Goal: Information Seeking & Learning: Learn about a topic

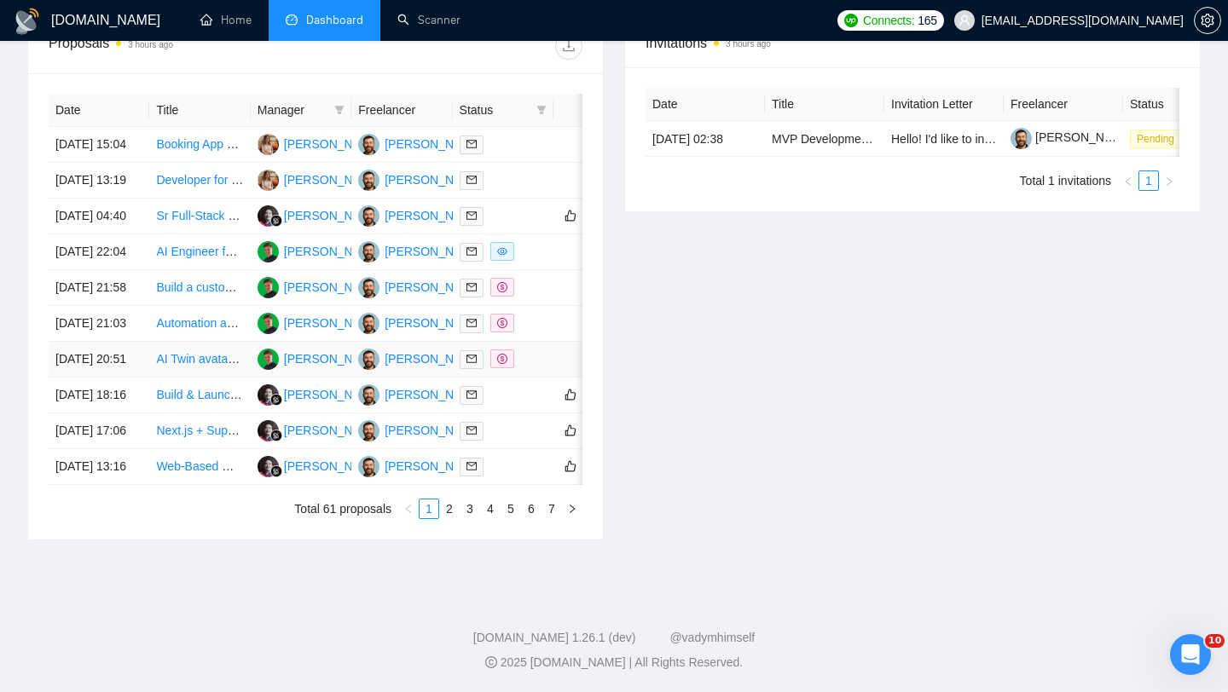
scroll to position [780, 0]
click at [455, 518] on link "2" at bounding box center [449, 509] width 19 height 19
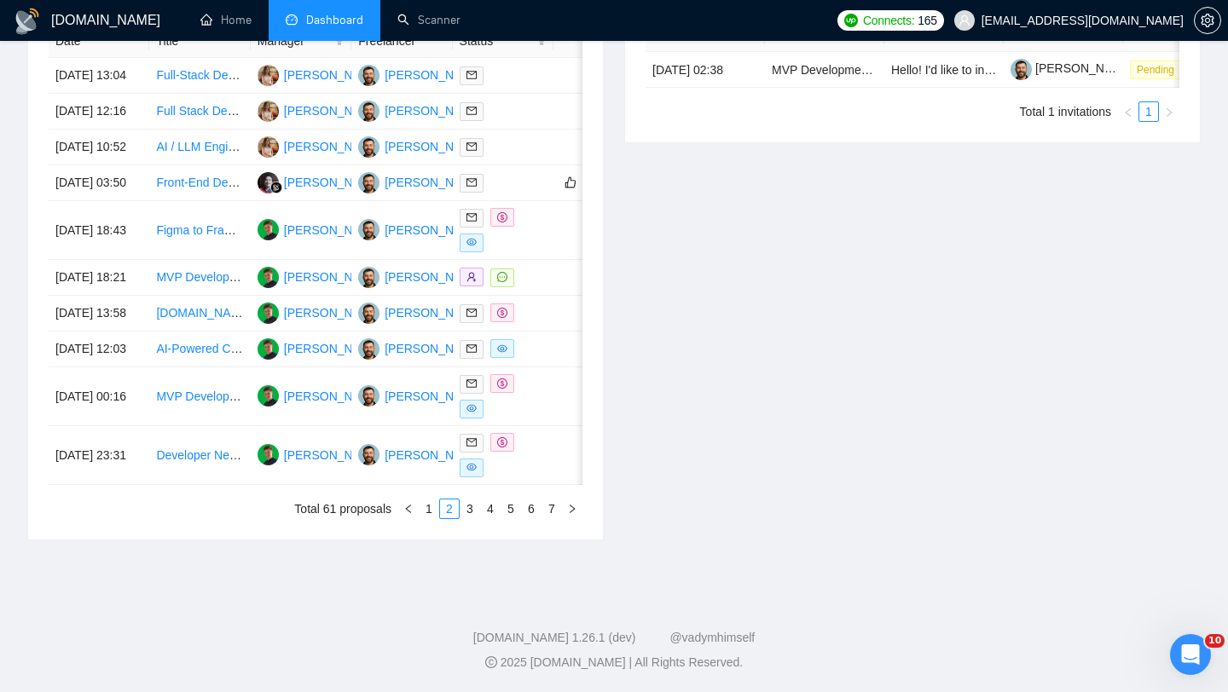
scroll to position [859, 0]
click at [423, 517] on link "1" at bounding box center [429, 509] width 19 height 19
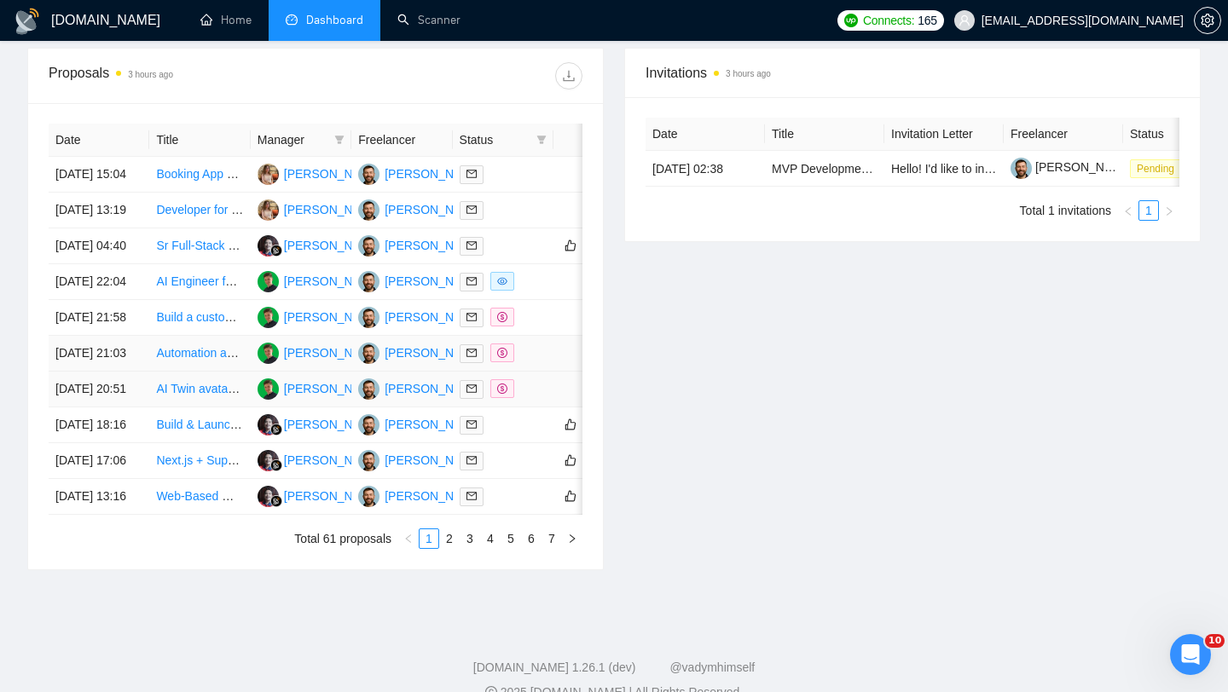
scroll to position [645, 0]
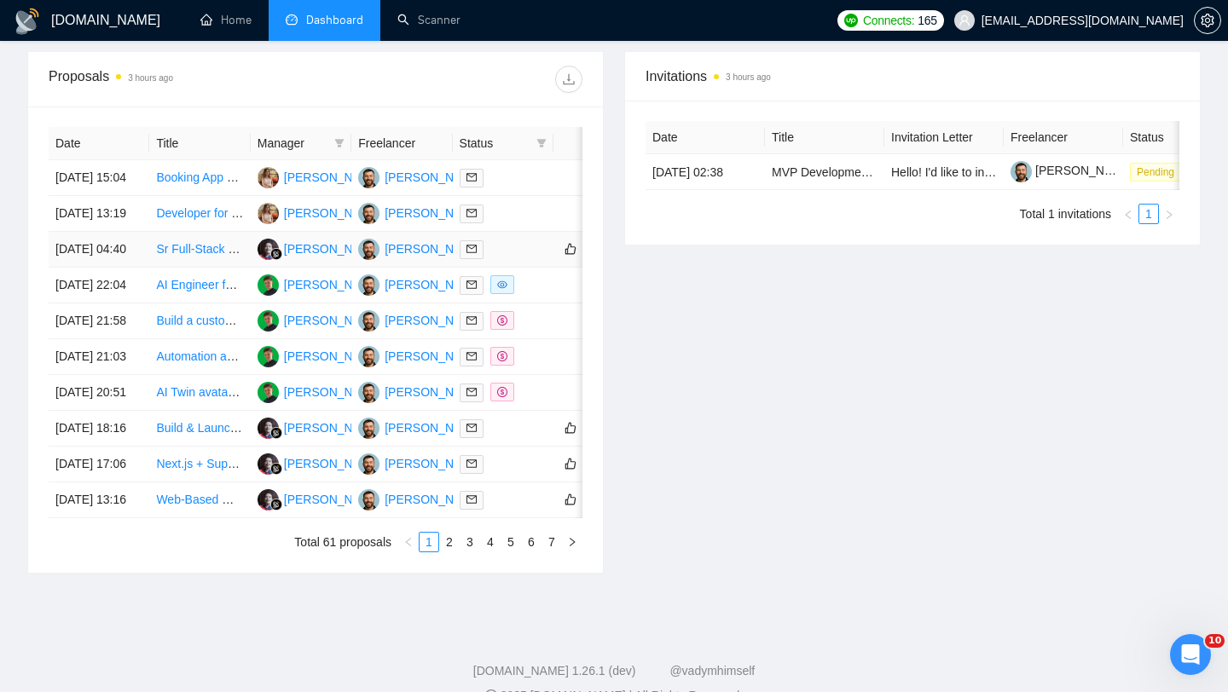
click at [141, 268] on td "[DATE] 04:40" at bounding box center [99, 250] width 101 height 36
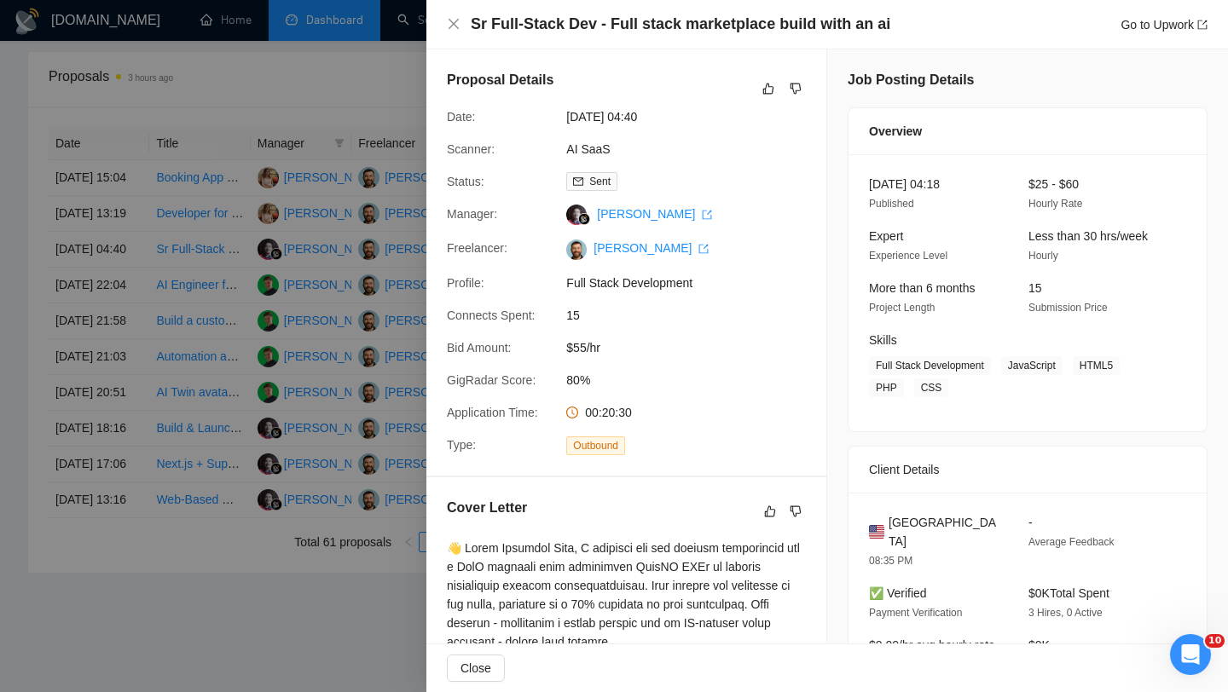
click at [505, 30] on h4 "Sr Full-Stack Dev - Full stack marketplace build with an ai" at bounding box center [681, 24] width 420 height 21
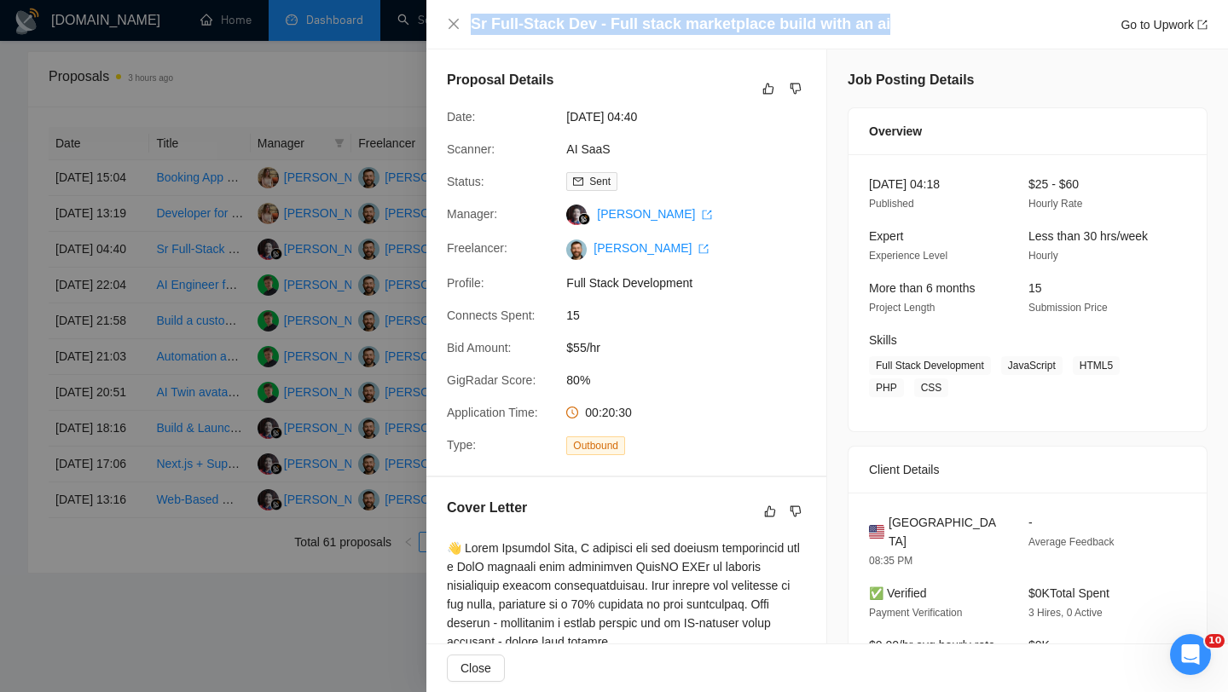
click at [505, 30] on h4 "Sr Full-Stack Dev - Full stack marketplace build with an ai" at bounding box center [681, 24] width 420 height 21
copy h4 "Sr Full-Stack Dev - Full stack marketplace build with an ai"
click at [452, 26] on icon "close" at bounding box center [454, 24] width 10 height 10
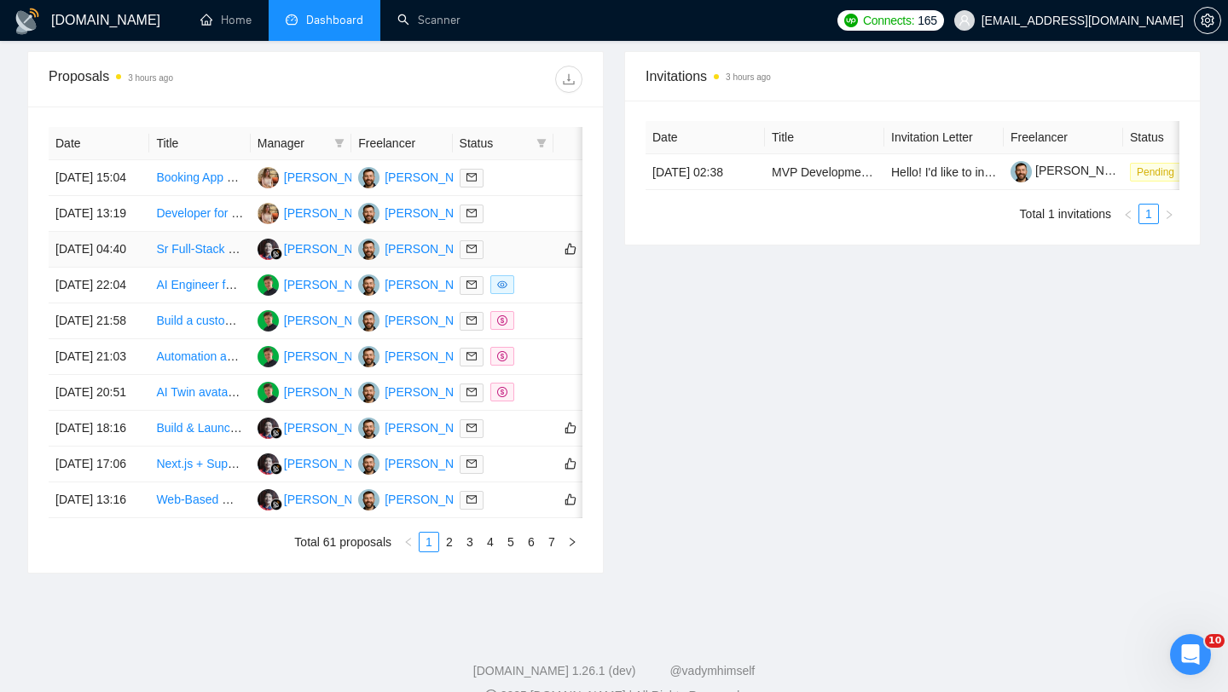
click at [116, 268] on td "[DATE] 04:40" at bounding box center [99, 250] width 101 height 36
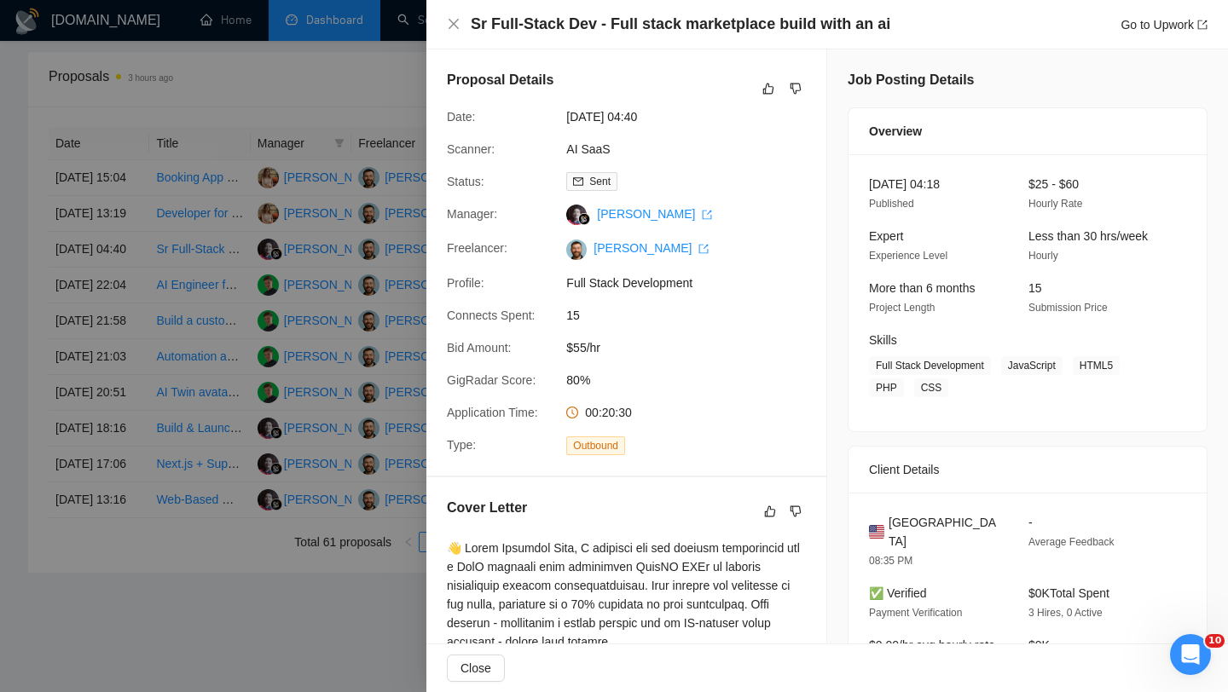
click at [444, 26] on div "Sr Full-Stack Dev - Full stack marketplace build with an ai Go to Upwork" at bounding box center [827, 24] width 802 height 49
click at [451, 26] on icon "close" at bounding box center [454, 24] width 10 height 10
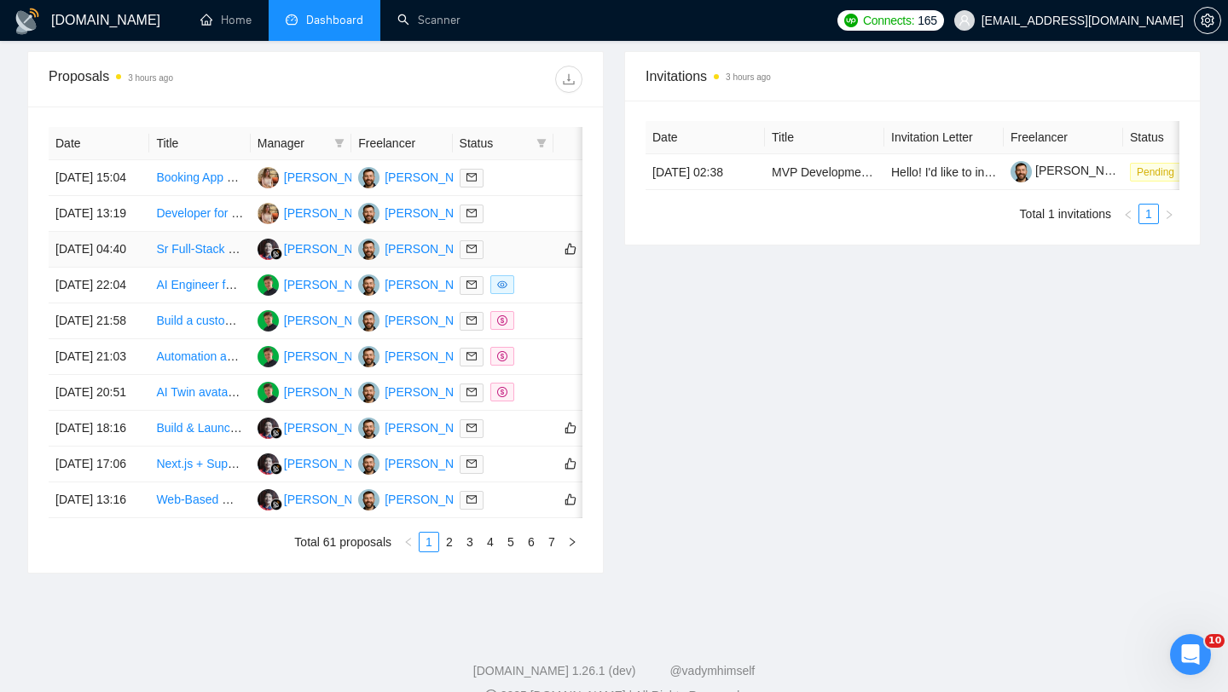
click at [127, 268] on td "[DATE] 04:40" at bounding box center [99, 250] width 101 height 36
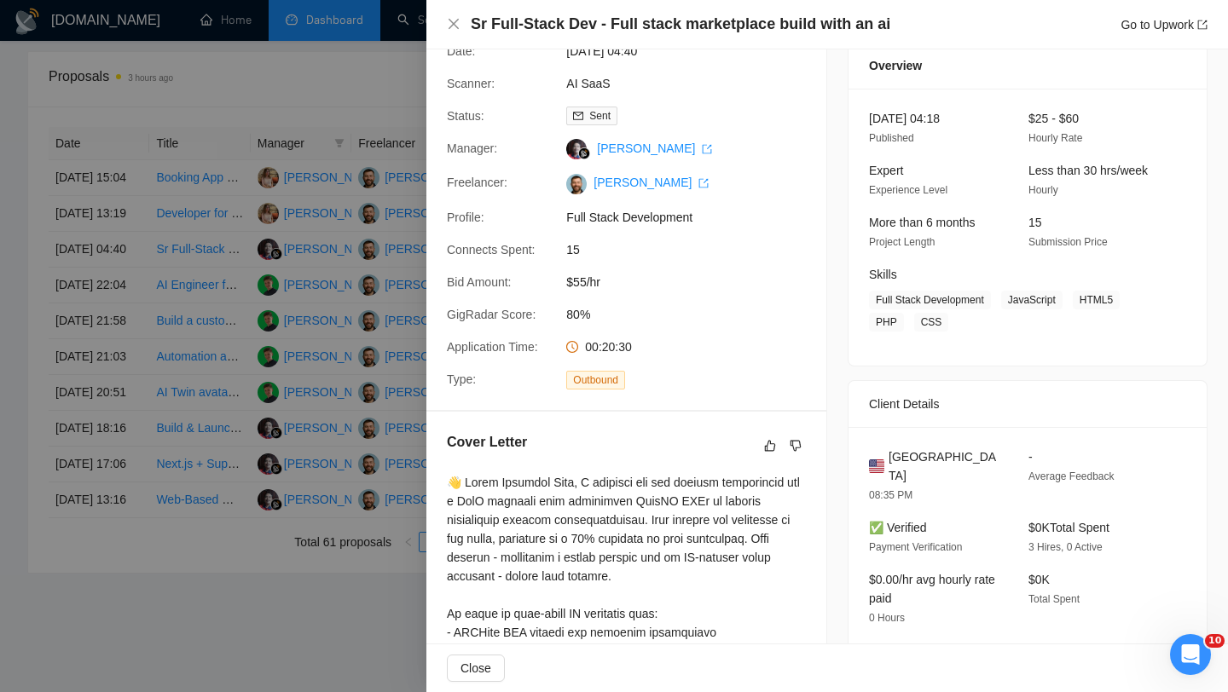
scroll to position [83, 0]
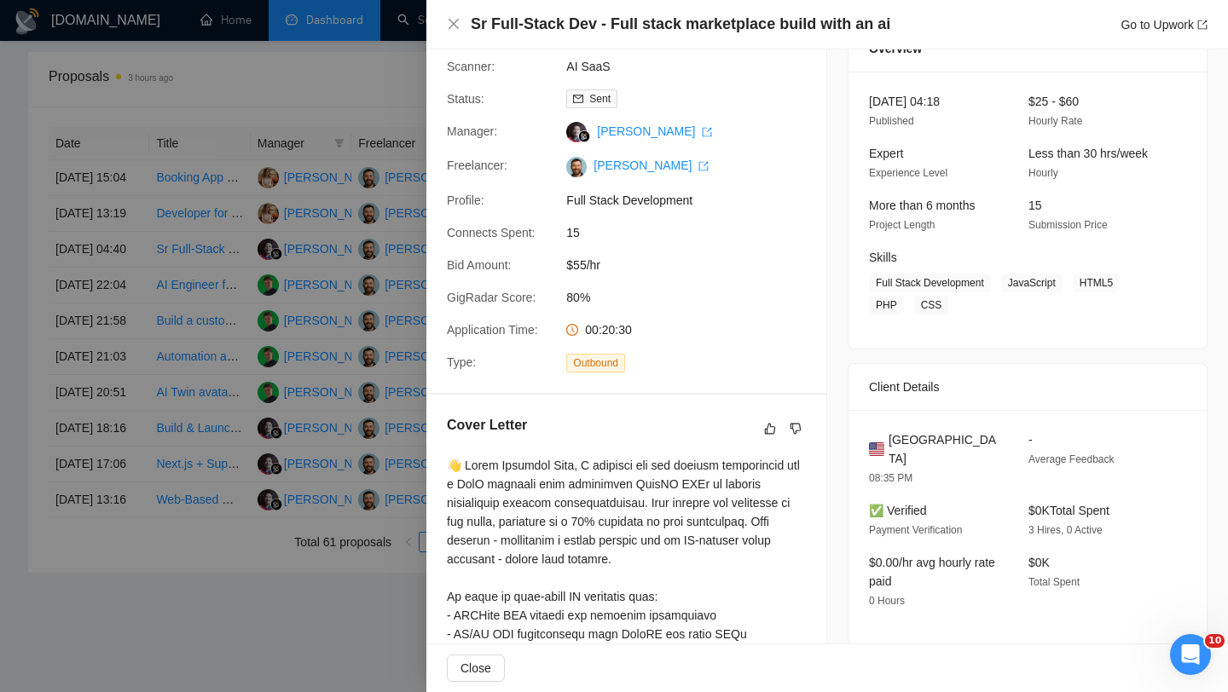
click at [944, 442] on span "United States" at bounding box center [945, 450] width 113 height 38
copy span "United States"
click at [449, 26] on icon "close" at bounding box center [454, 24] width 14 height 14
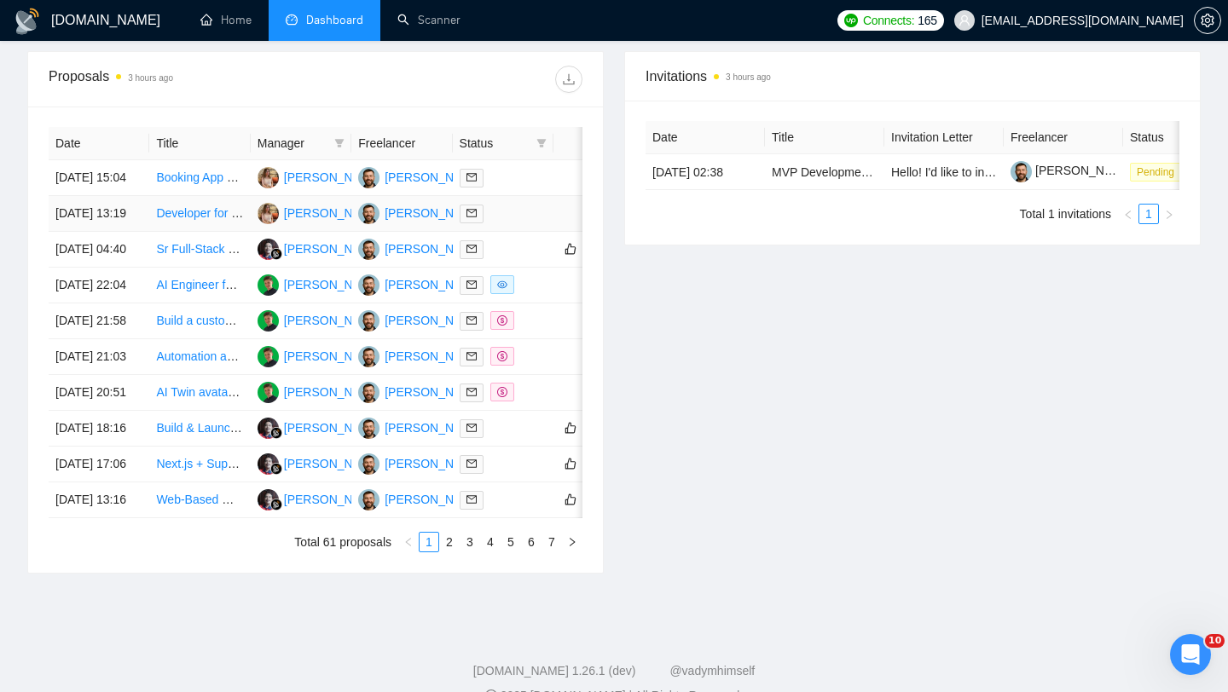
click at [140, 232] on td "07 Oct, 2025 13:19" at bounding box center [99, 214] width 101 height 36
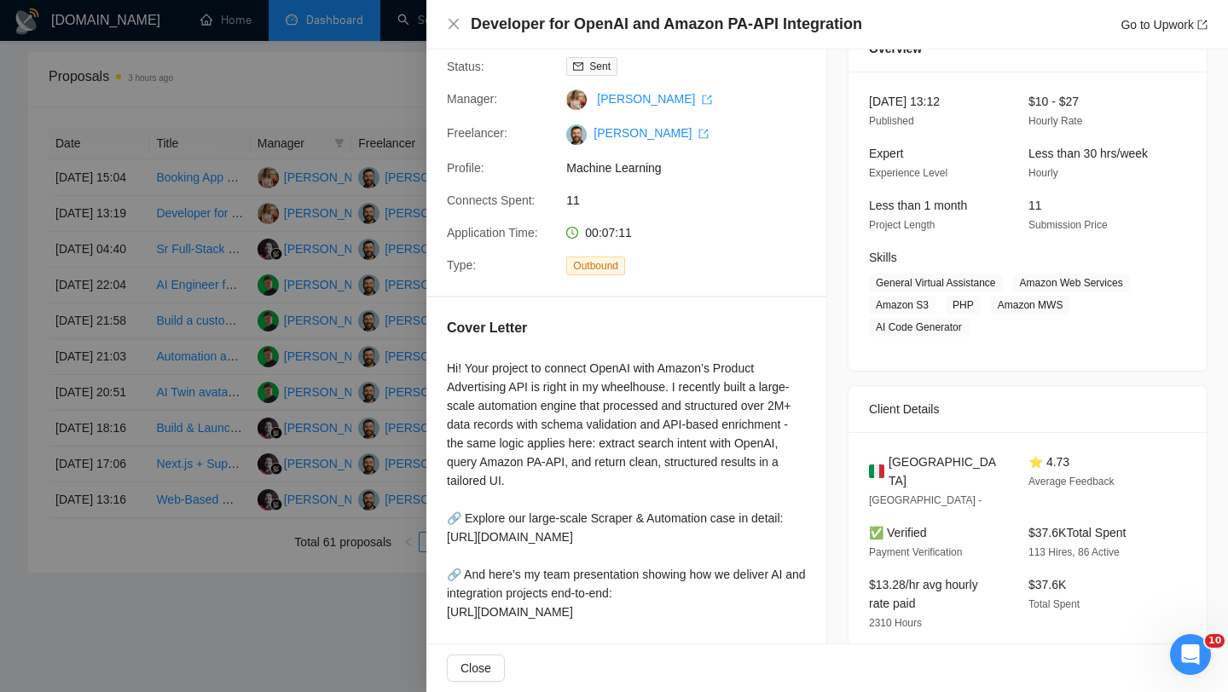
click at [570, 27] on h4 "Developer for OpenAI and Amazon PA-API Integration" at bounding box center [666, 24] width 391 height 21
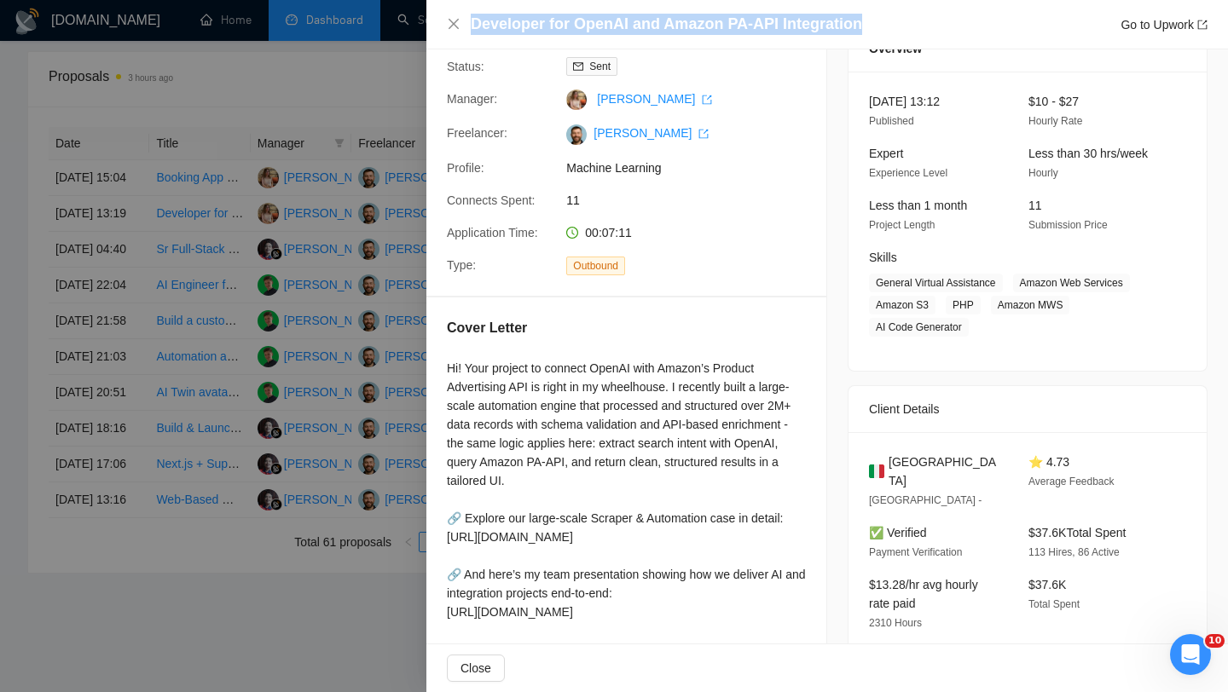
copy h4 "Developer for OpenAI and Amazon PA-API Integration"
click at [455, 26] on icon "close" at bounding box center [454, 24] width 10 height 10
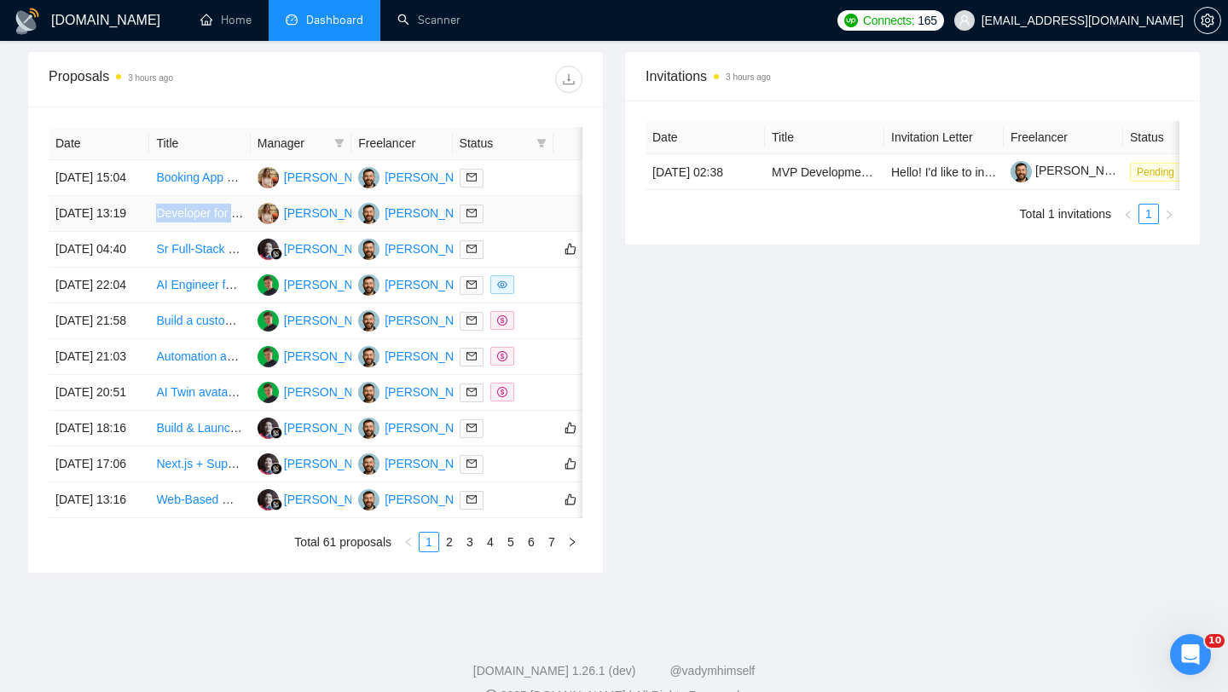
click at [138, 229] on td "07 Oct, 2025 13:19" at bounding box center [99, 214] width 101 height 36
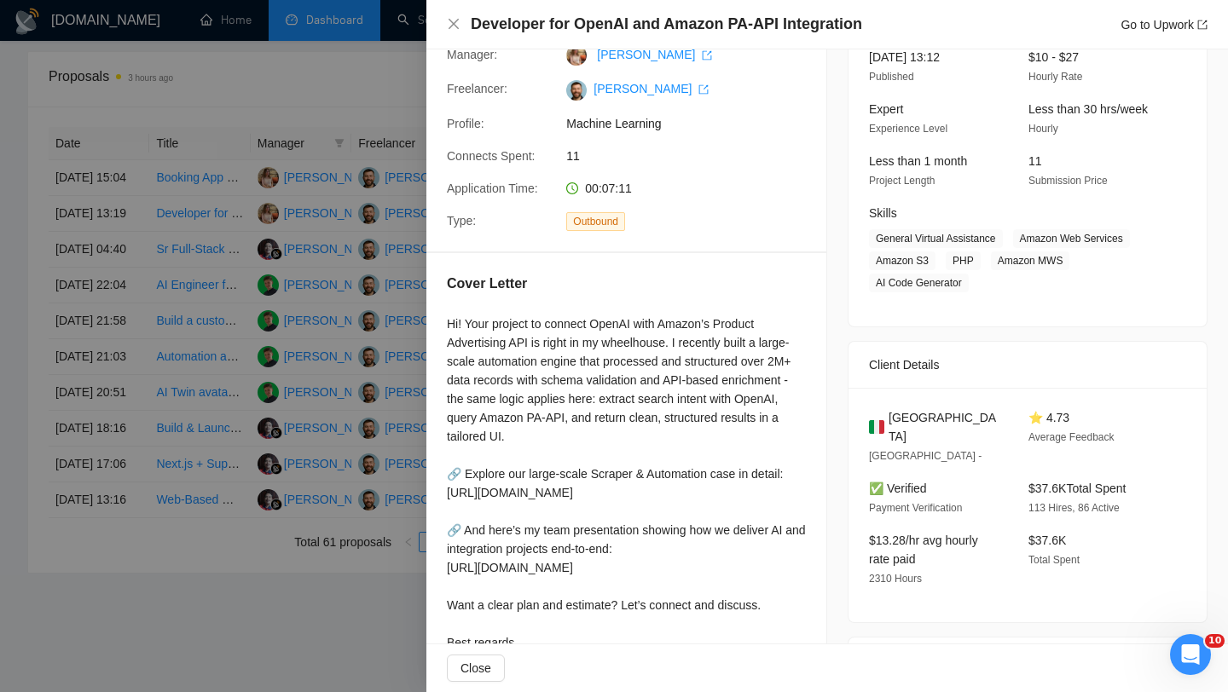
scroll to position [177, 0]
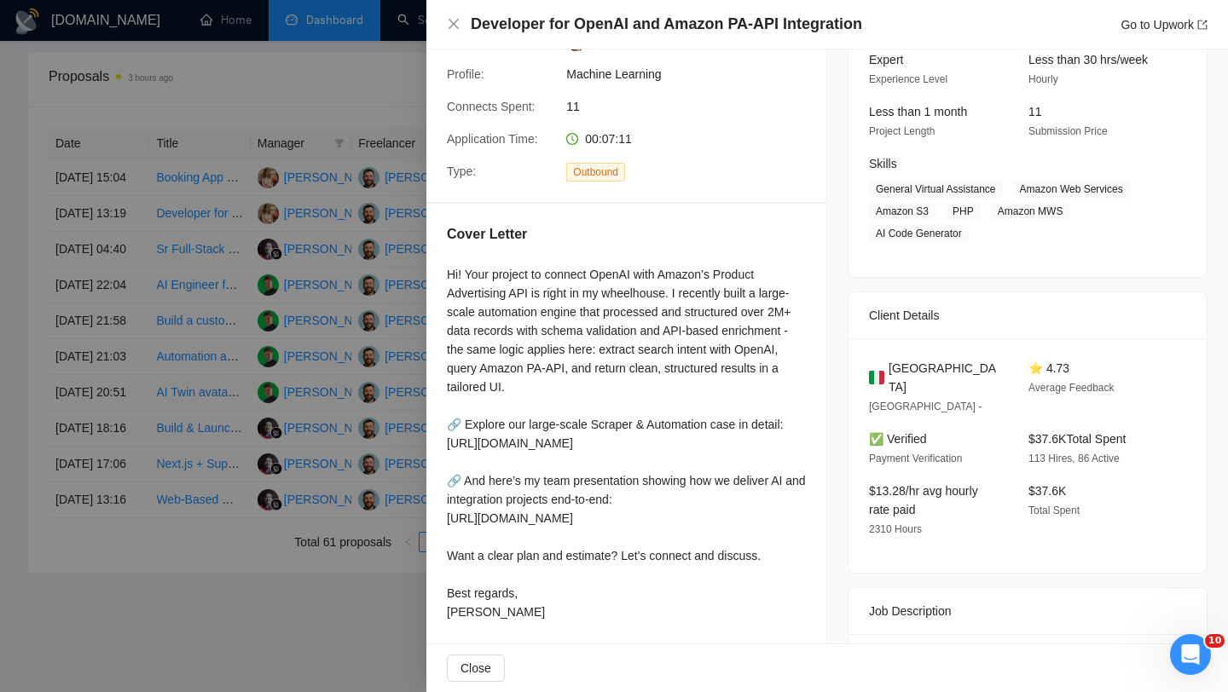
click at [911, 371] on span "Italy" at bounding box center [945, 378] width 113 height 38
copy span "Italy"
click at [455, 31] on icon "close" at bounding box center [454, 24] width 14 height 14
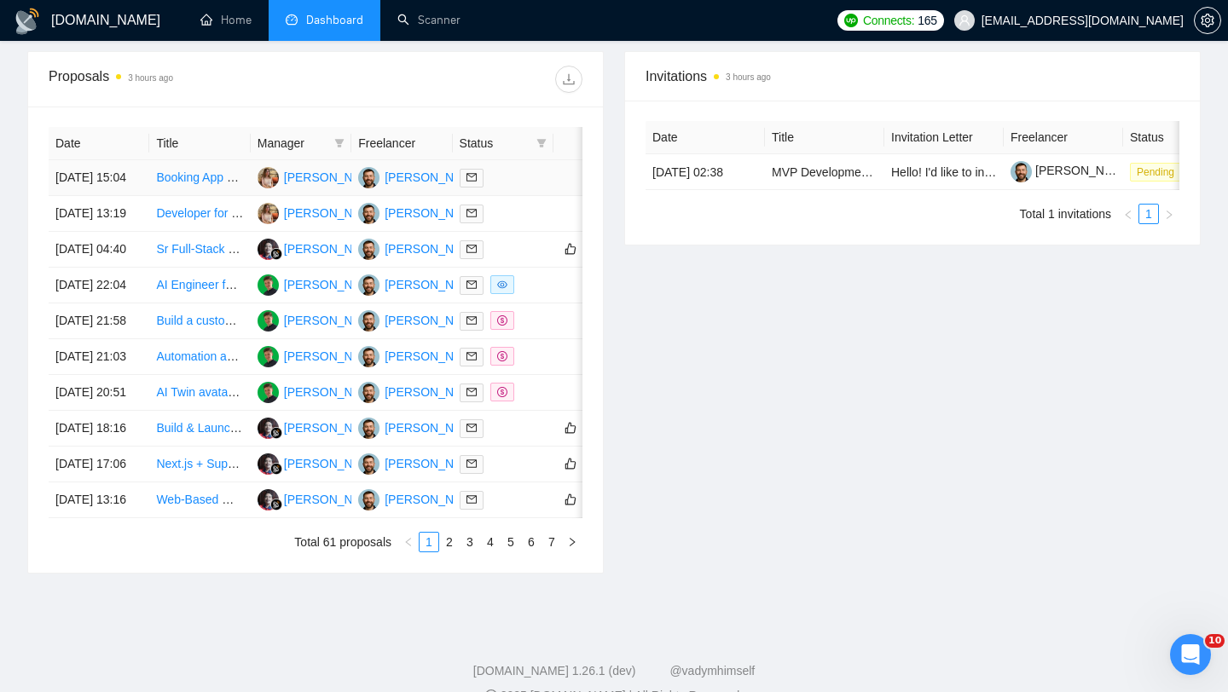
click at [132, 194] on td "07 Oct, 2025 15:04" at bounding box center [99, 178] width 101 height 36
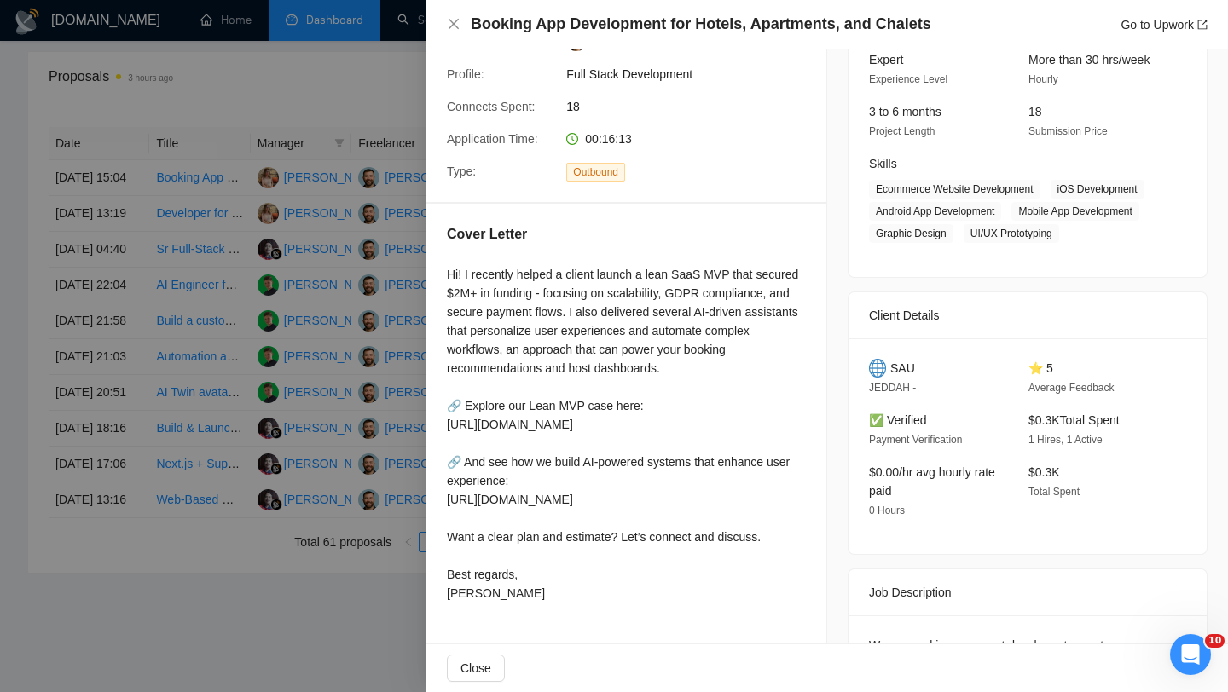
click at [598, 20] on h4 "Booking App Development for Hotels, Apartments, and Chalets" at bounding box center [701, 24] width 460 height 21
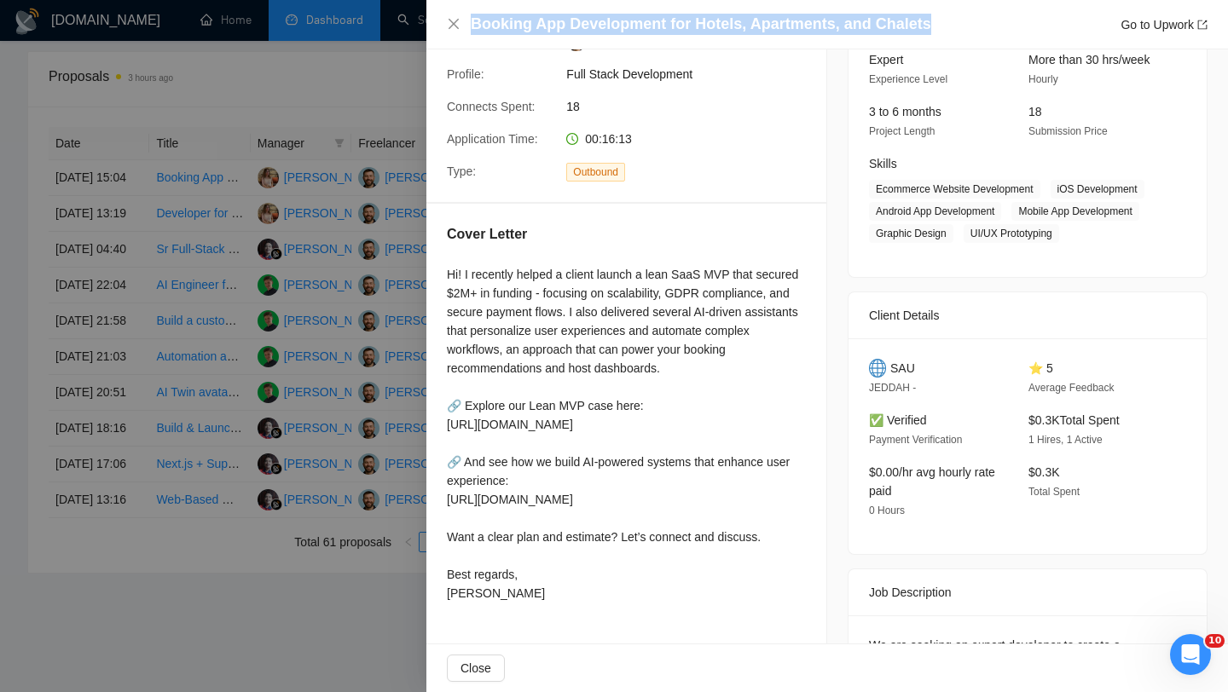
copy h4 "Booking App Development for Hotels, Apartments, and Chalets"
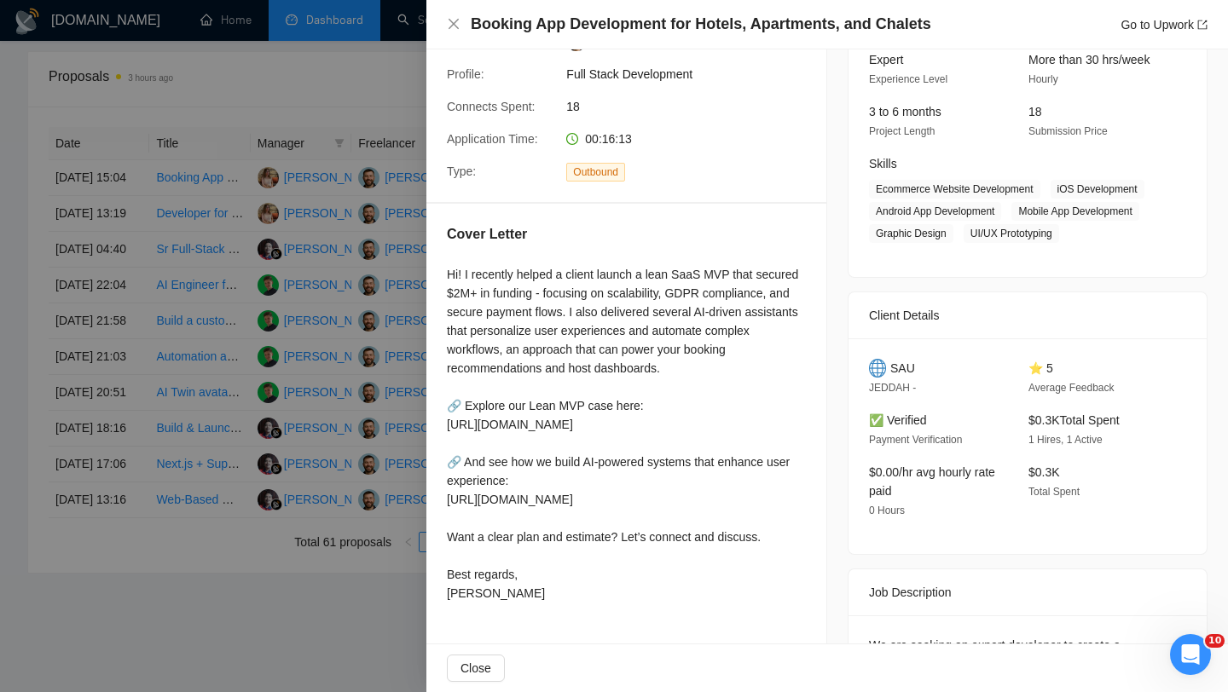
click at [898, 378] on span "SAU" at bounding box center [902, 368] width 25 height 19
click at [444, 24] on div "Booking App Development for Hotels, Apartments, and Chalets Go to Upwork" at bounding box center [827, 24] width 802 height 49
click at [449, 24] on icon "close" at bounding box center [454, 24] width 14 height 14
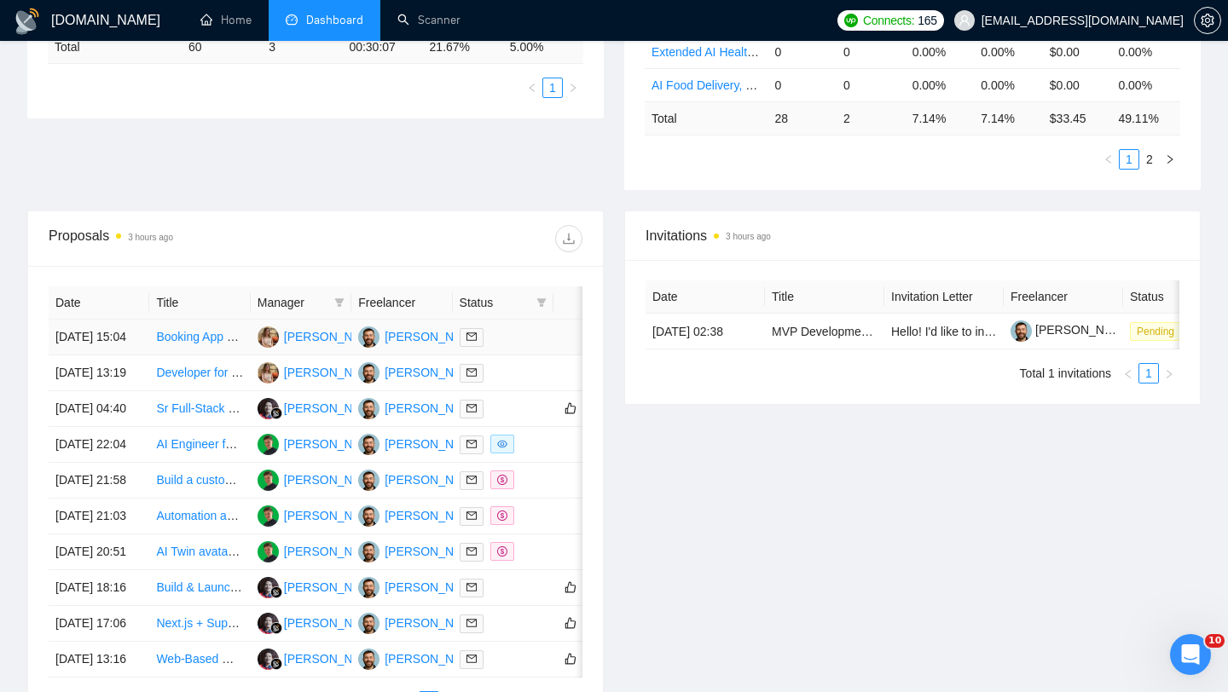
scroll to position [489, 0]
